Goal: Task Accomplishment & Management: Use online tool/utility

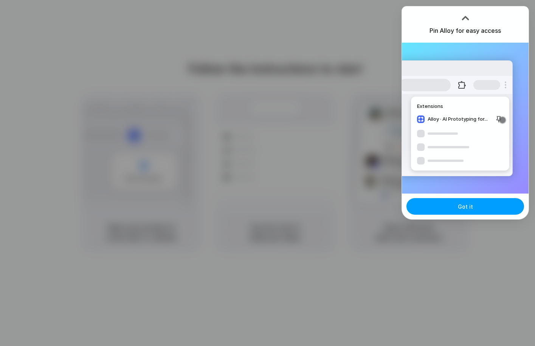
click at [443, 206] on button "Got it" at bounding box center [465, 206] width 118 height 17
